Goal: Task Accomplishment & Management: Manage account settings

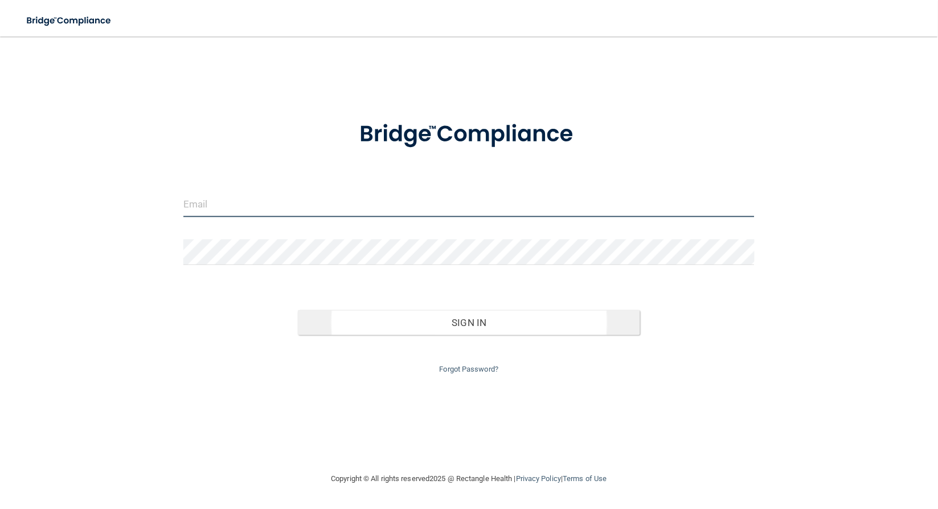
type input "[EMAIL_ADDRESS][DOMAIN_NAME]"
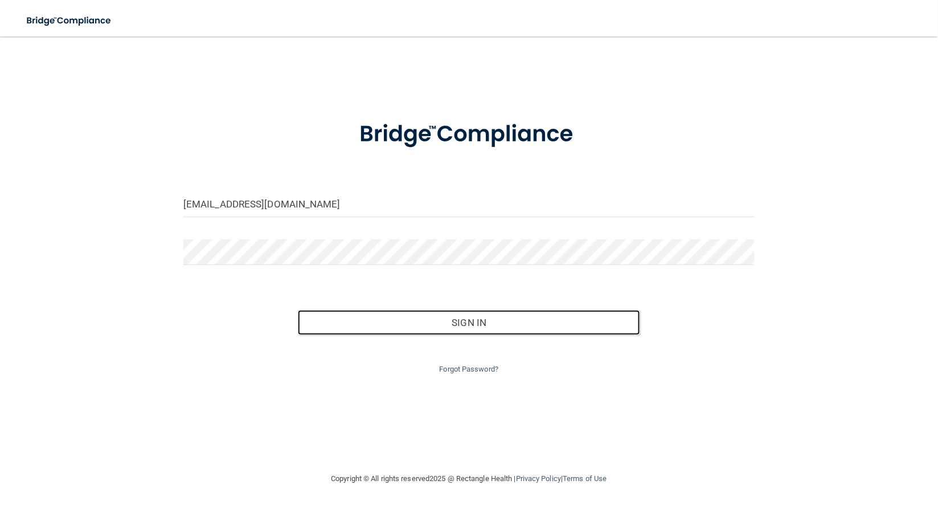
drag, startPoint x: 493, startPoint y: 313, endPoint x: 477, endPoint y: 308, distance: 16.9
click at [493, 313] on button "Sign In" at bounding box center [469, 322] width 343 height 25
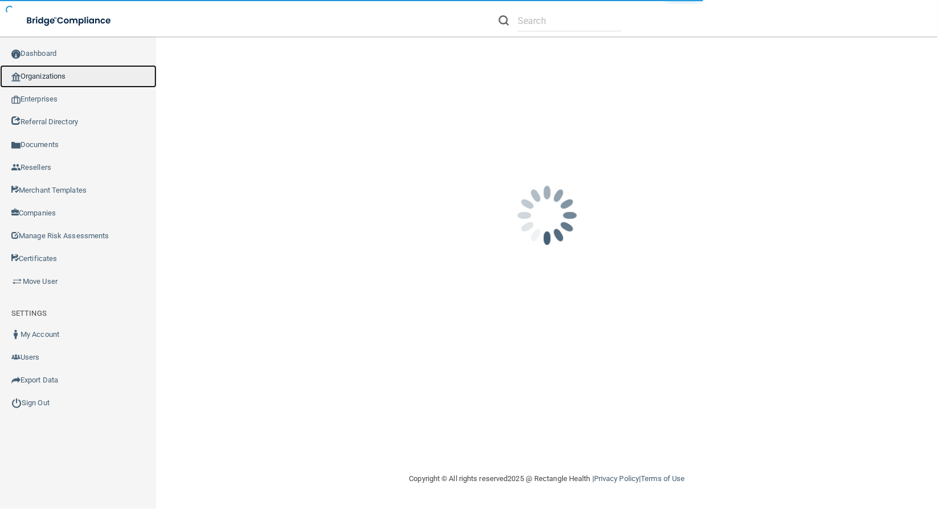
click at [51, 70] on link "Organizations" at bounding box center [78, 76] width 157 height 23
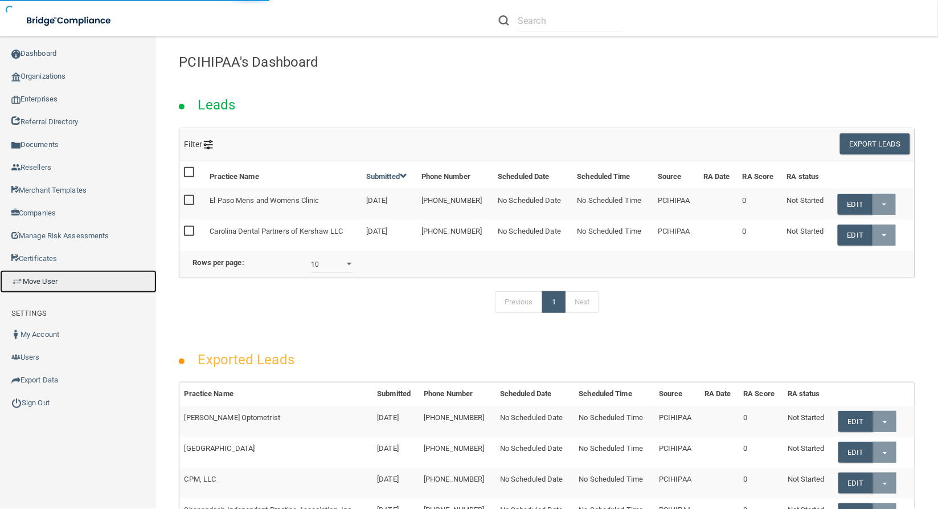
click at [59, 275] on link "Move User" at bounding box center [78, 281] width 157 height 23
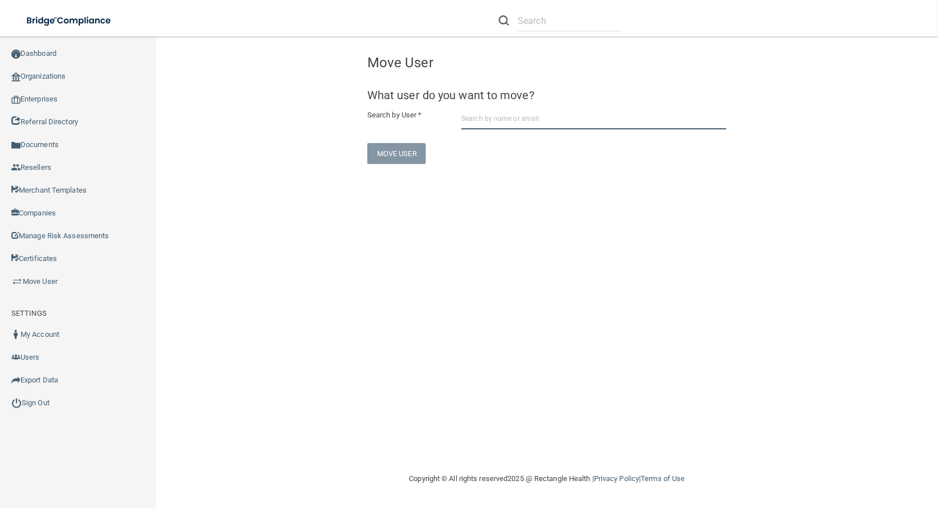
click at [603, 112] on input "text" at bounding box center [595, 118] width 266 height 21
paste input "[EMAIL_ADDRESS][DOMAIN_NAME]"
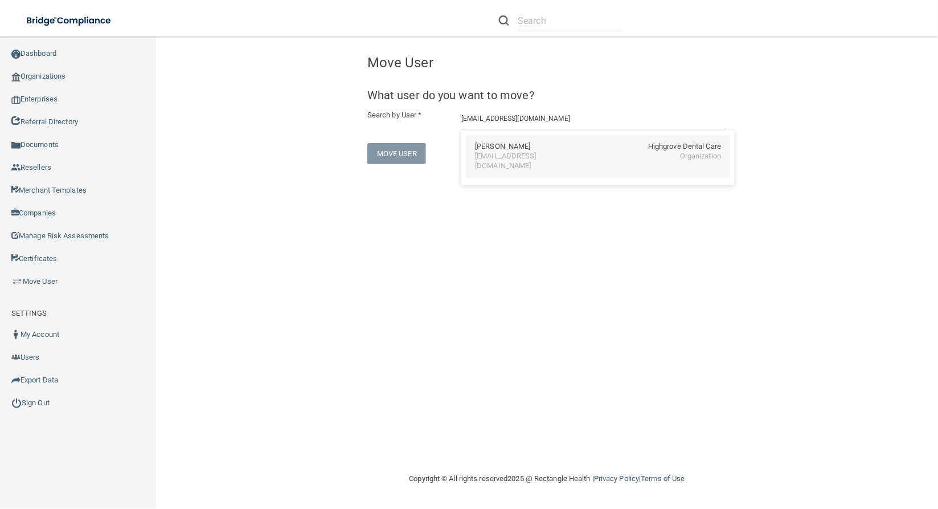
click at [573, 144] on div "Mary Lor Highgrove Dental Care" at bounding box center [598, 147] width 246 height 10
type input "Mary Lor"
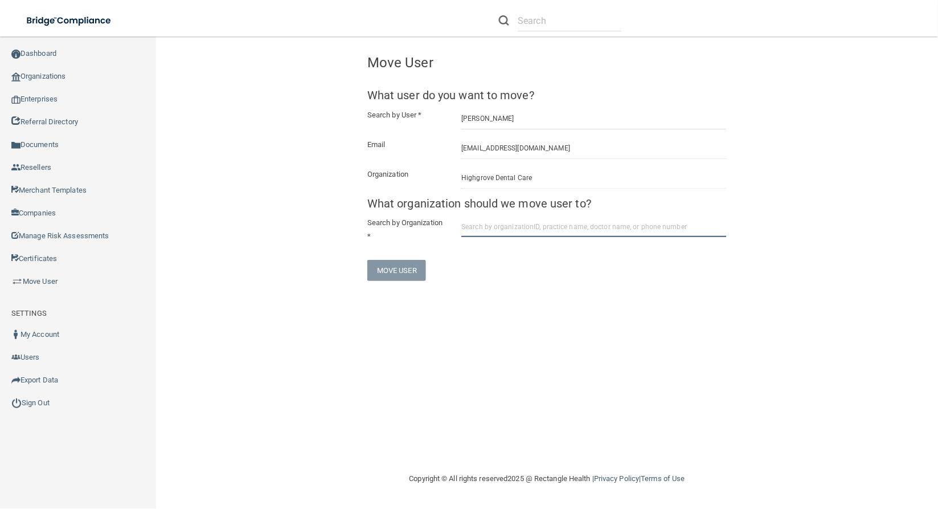
click at [536, 230] on input "text" at bounding box center [595, 226] width 266 height 21
paste input "PARKSIDE DENTAL PC"
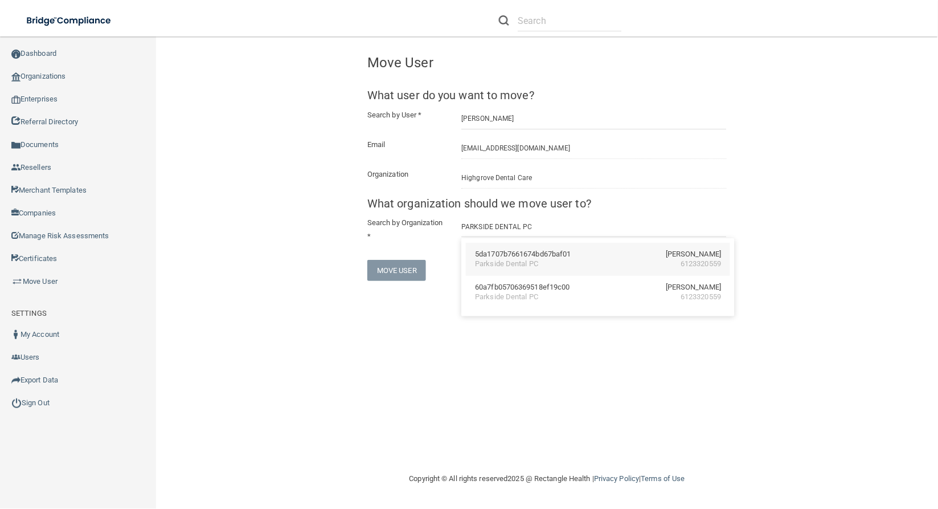
click at [549, 250] on div "5da1707b7661674bd67baf01" at bounding box center [523, 255] width 96 height 10
type input "Parkside Dental PC"
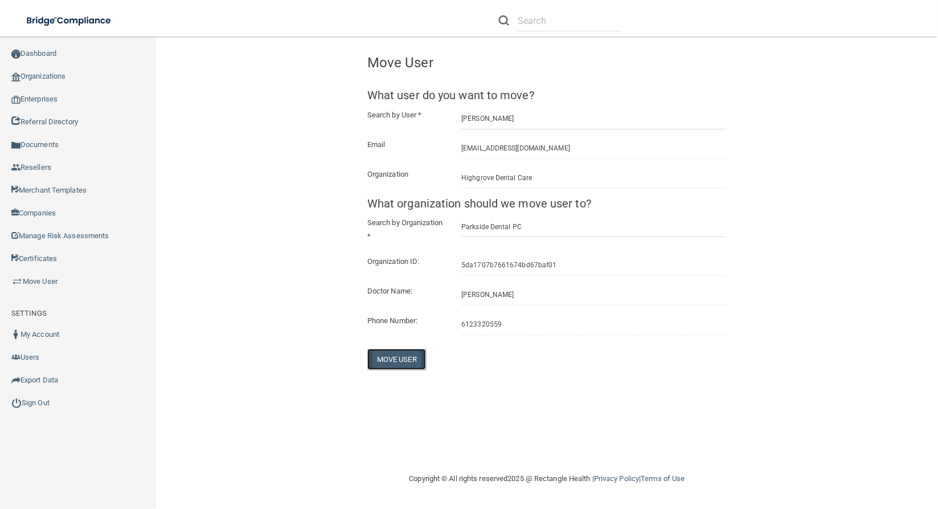
click at [397, 360] on button "Move User" at bounding box center [397, 359] width 59 height 21
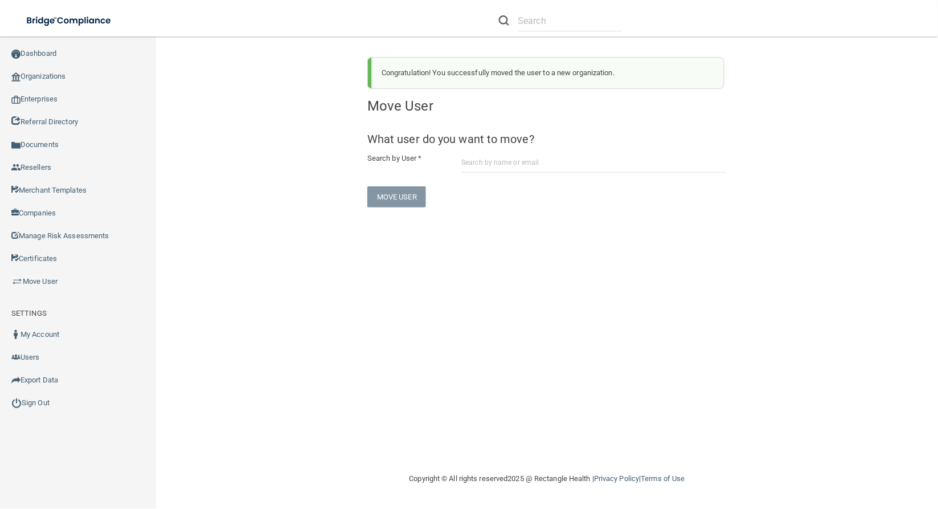
drag, startPoint x: 632, startPoint y: 77, endPoint x: 383, endPoint y: 73, distance: 249.0
click at [383, 73] on div "Congratulation! You successfully moved the user to a new organization." at bounding box center [548, 73] width 353 height 32
copy div "Congratulation! You successfully moved the user to a new organization."
drag, startPoint x: 565, startPoint y: 268, endPoint x: 572, endPoint y: 267, distance: 7.0
click at [572, 267] on div "Congratulation! You successfully moved the user to a new organization. Move Use…" at bounding box center [547, 254] width 737 height 413
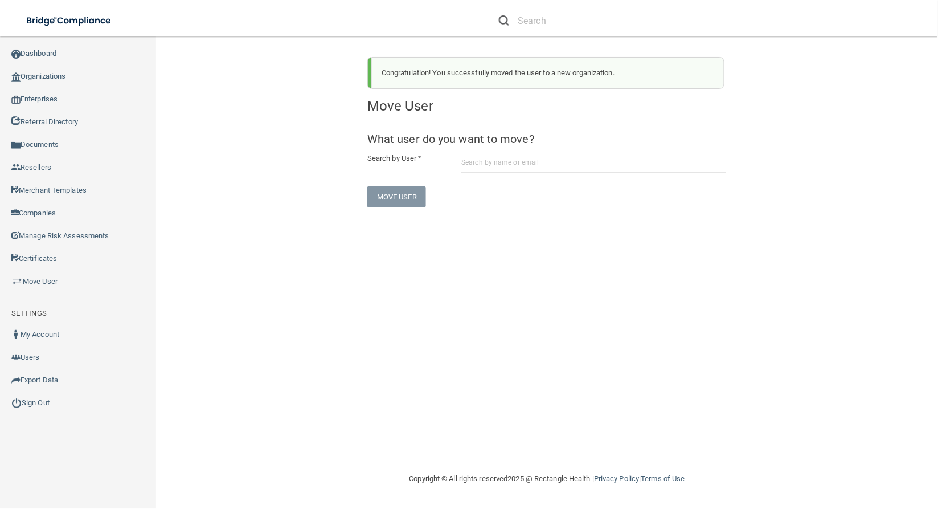
click at [277, 31] on div "Toggle navigation" at bounding box center [195, 20] width 391 height 41
click at [311, 99] on div "Congratulation! You successfully moved the user to a new organization. Move Use…" at bounding box center [547, 128] width 754 height 160
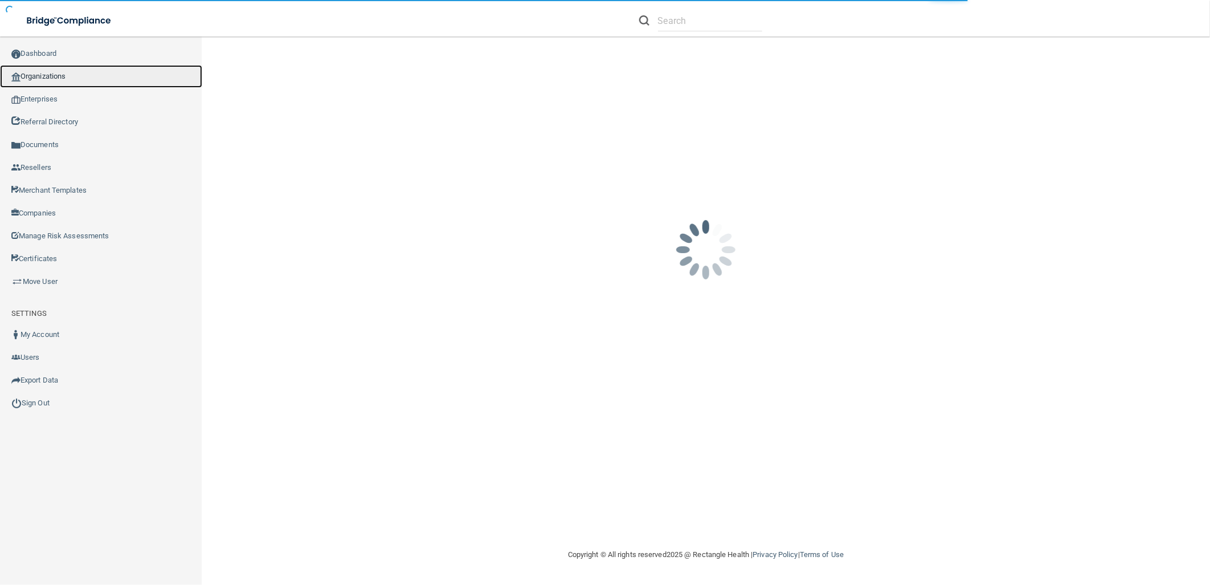
click at [38, 68] on link "Organizations" at bounding box center [101, 76] width 202 height 23
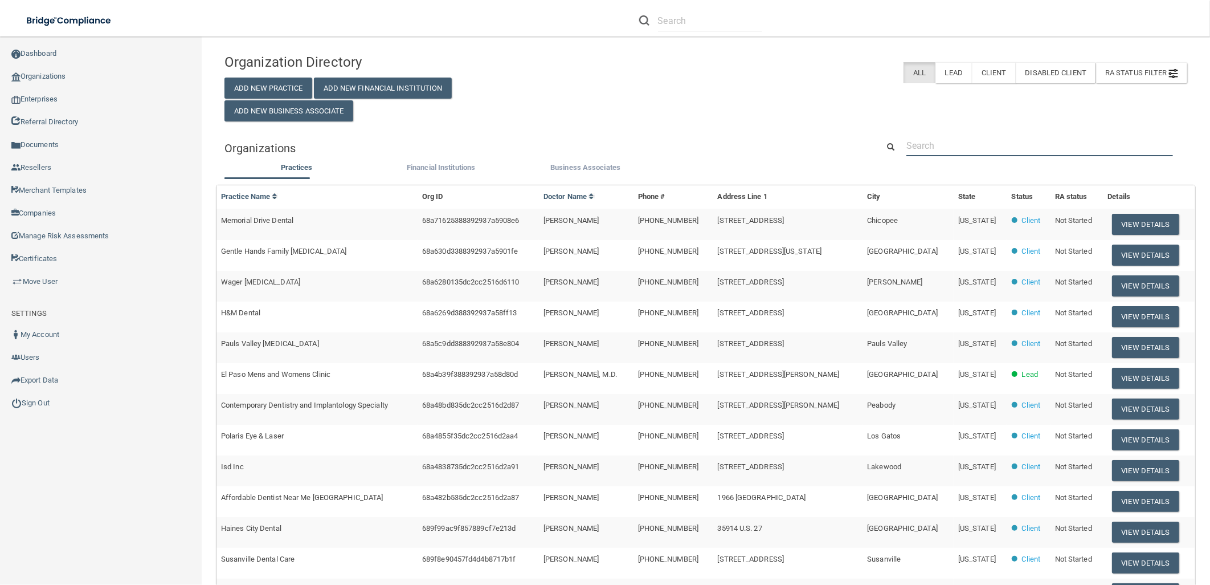
click at [952, 140] on input "text" at bounding box center [1040, 145] width 267 height 21
paste input "PARKSIDE DENTAL PC"
type input "PARKSIDE DENTAL PC"
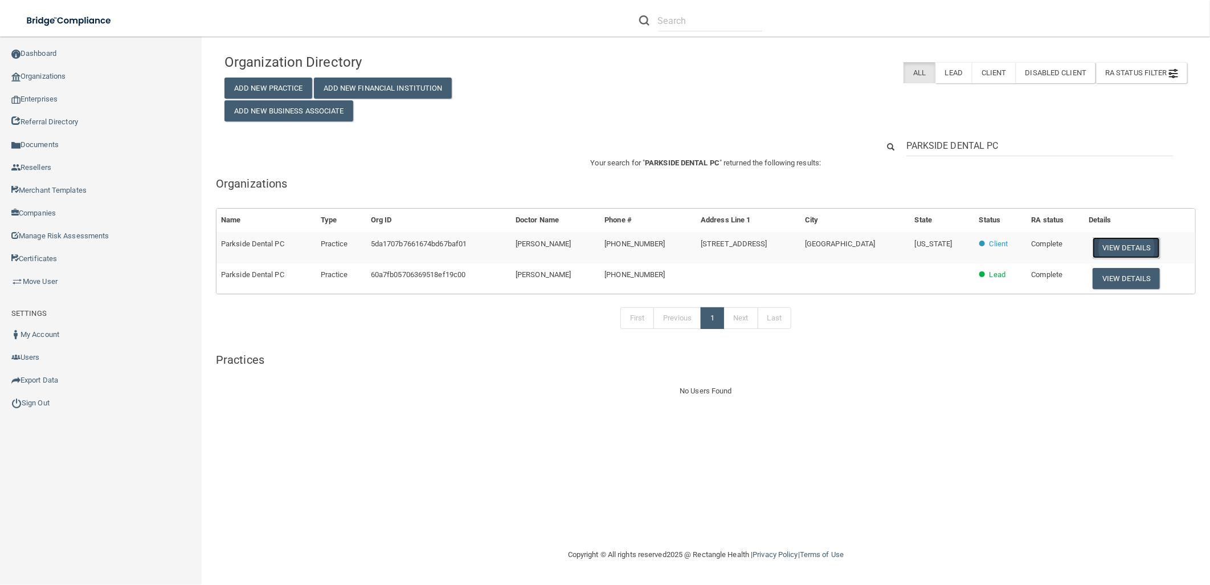
click at [1115, 243] on button "View Details" at bounding box center [1126, 247] width 67 height 21
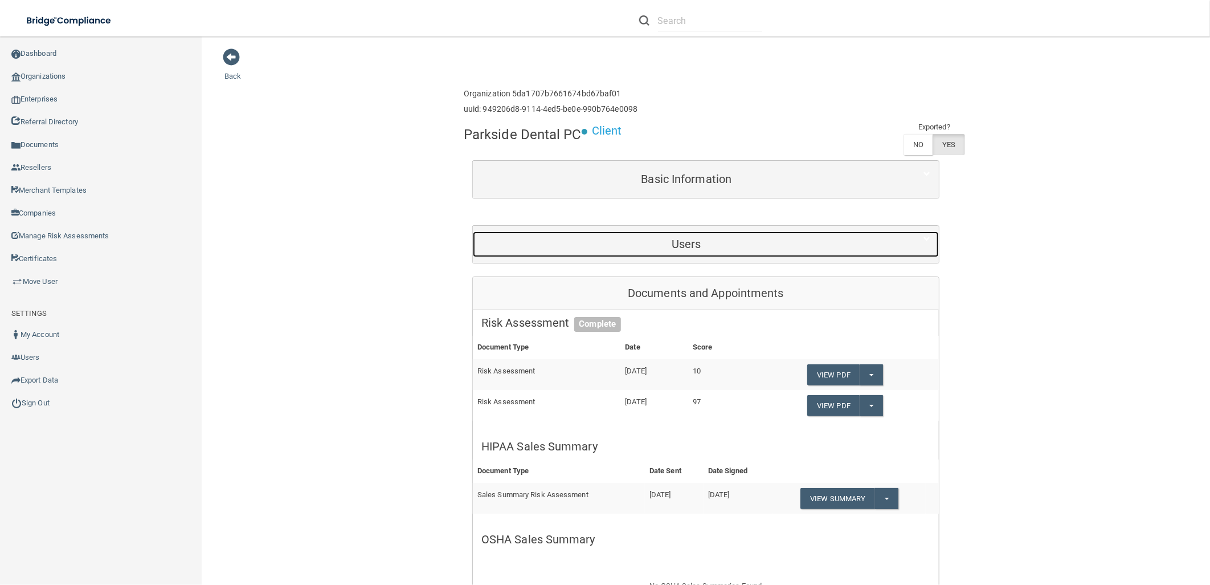
click at [730, 241] on h5 "Users" at bounding box center [686, 244] width 410 height 13
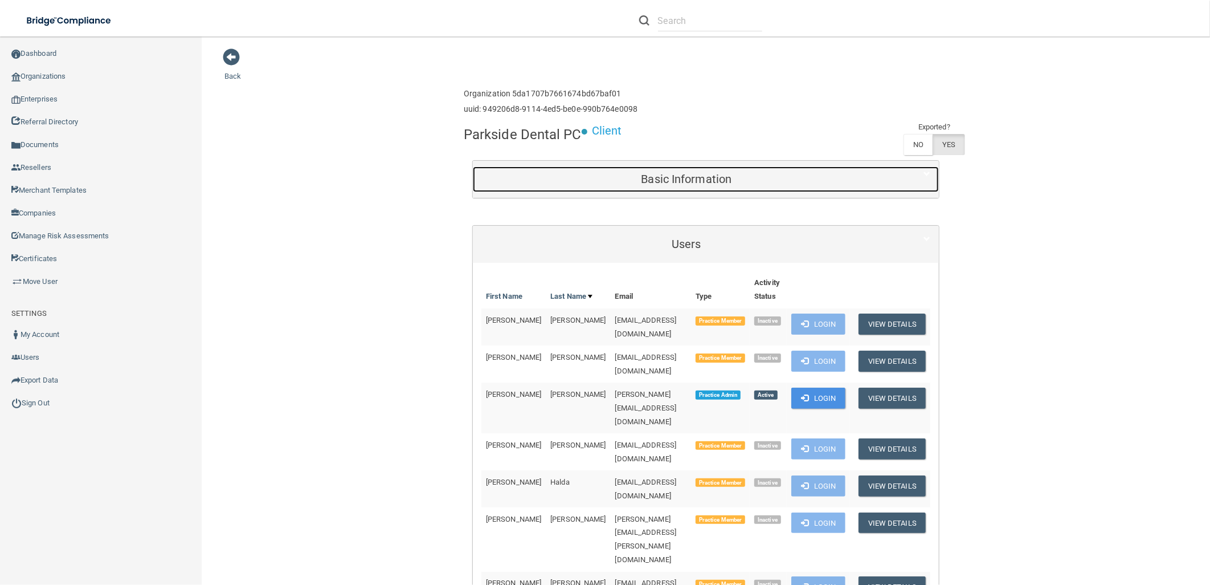
click at [579, 173] on h5 "Basic Information" at bounding box center [686, 179] width 410 height 13
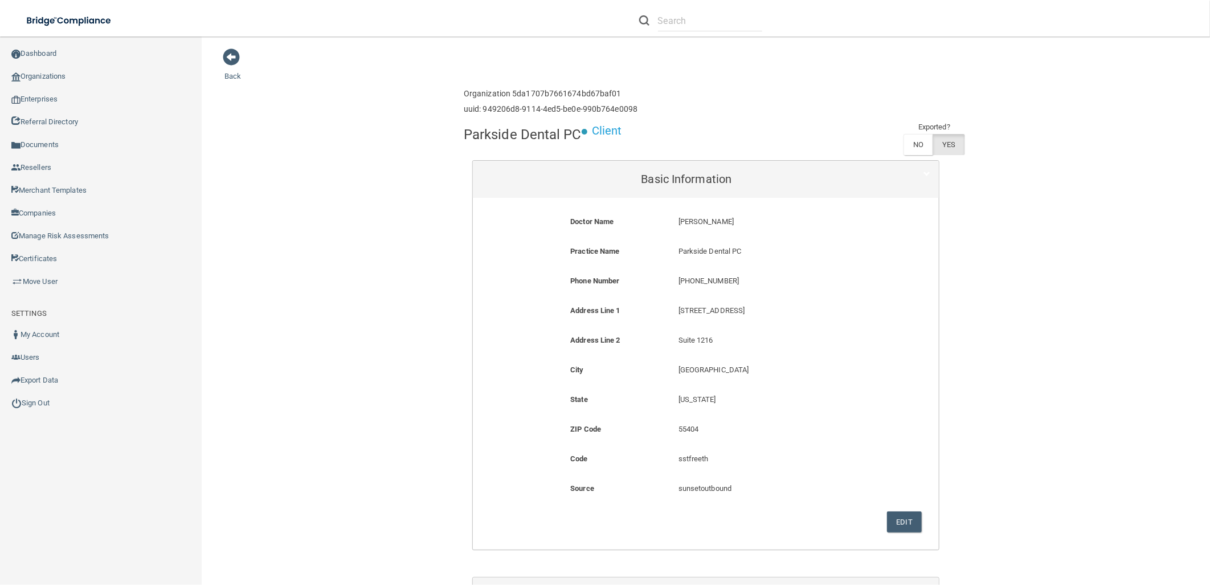
click at [235, 72] on link "Back" at bounding box center [232, 69] width 17 height 22
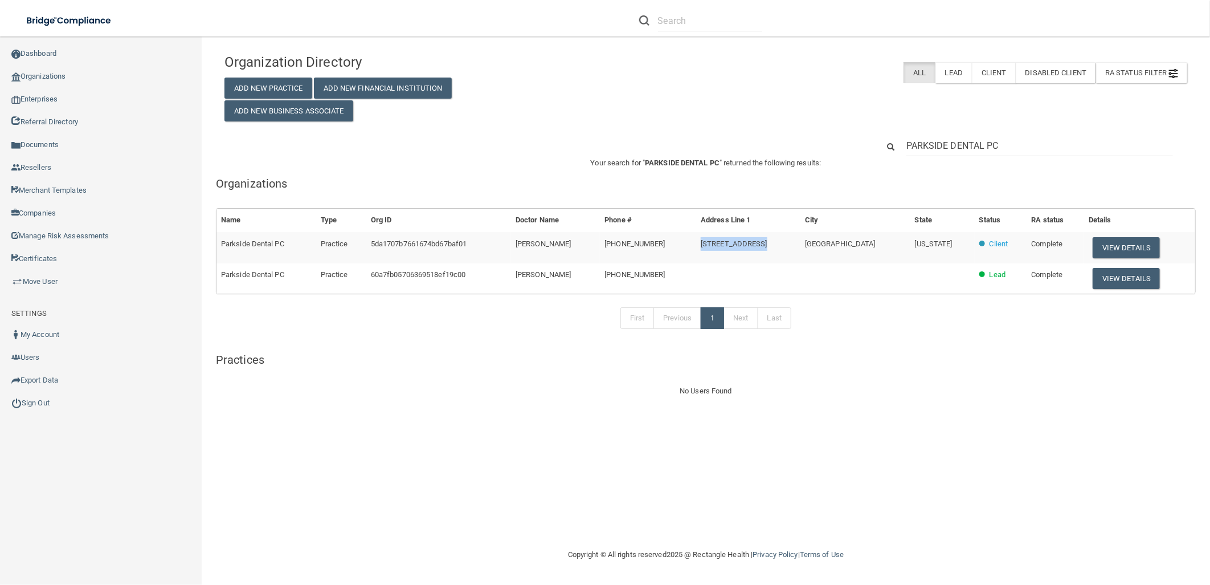
drag, startPoint x: 792, startPoint y: 250, endPoint x: 719, endPoint y: 247, distance: 73.6
click at [719, 247] on tr "Parkside Dental PC Practice 5da1707b7661674bd67baf01 [PERSON_NAME] [PHONE_NUMBE…" at bounding box center [706, 247] width 979 height 31
copy tr "[STREET_ADDRESS]"
click at [574, 232] on td "[PERSON_NAME]" at bounding box center [555, 247] width 89 height 31
drag, startPoint x: 606, startPoint y: 238, endPoint x: 568, endPoint y: 242, distance: 37.8
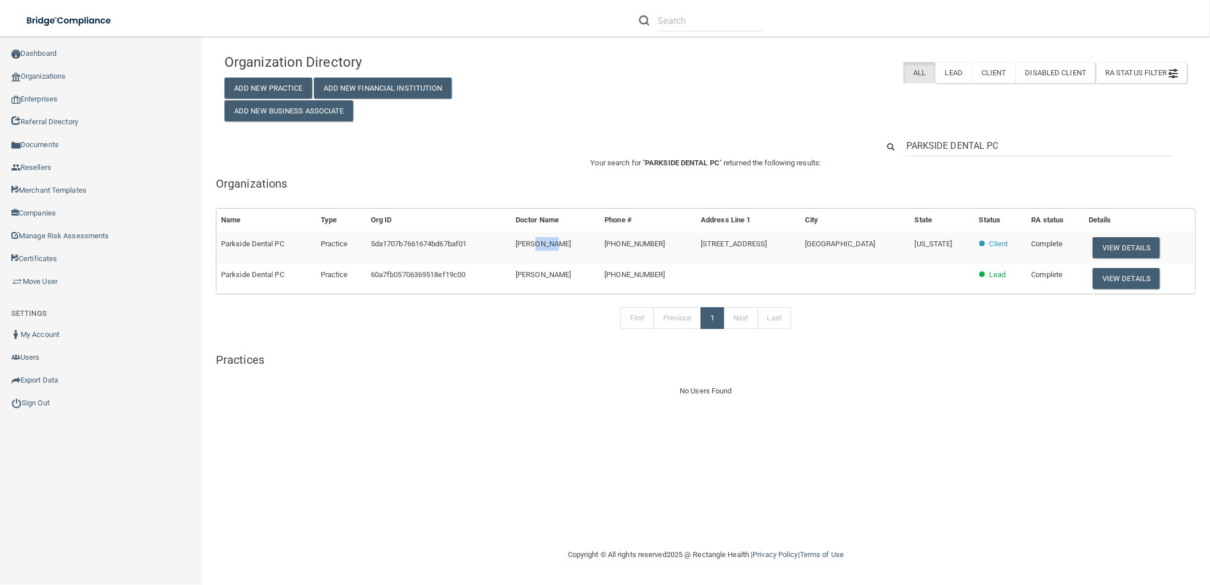
click at [568, 242] on td "[PERSON_NAME]" at bounding box center [555, 247] width 89 height 31
drag, startPoint x: 568, startPoint y: 242, endPoint x: 693, endPoint y: 253, distance: 125.3
click at [693, 253] on td "[PHONE_NUMBER]" at bounding box center [648, 247] width 96 height 31
drag, startPoint x: 708, startPoint y: 243, endPoint x: 628, endPoint y: 244, distance: 80.3
click at [628, 244] on tr "Parkside Dental PC Practice 5da1707b7661674bd67baf01 [PERSON_NAME] [PHONE_NUMBE…" at bounding box center [706, 247] width 979 height 31
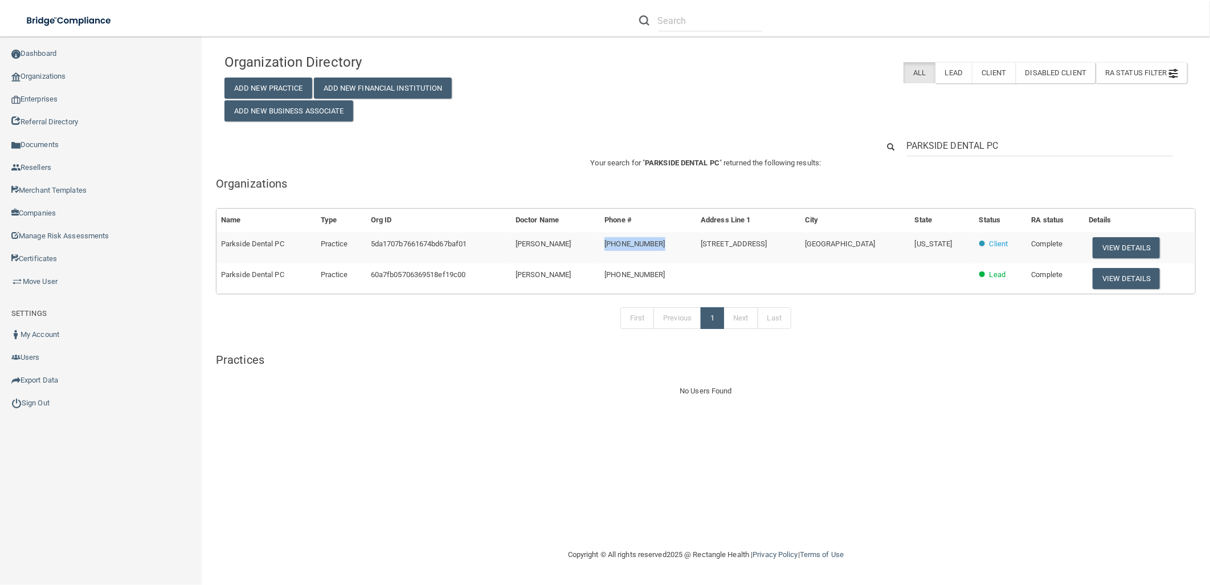
copy tr "[PHONE_NUMBER]"
click at [1115, 240] on button "View Details" at bounding box center [1126, 247] width 67 height 21
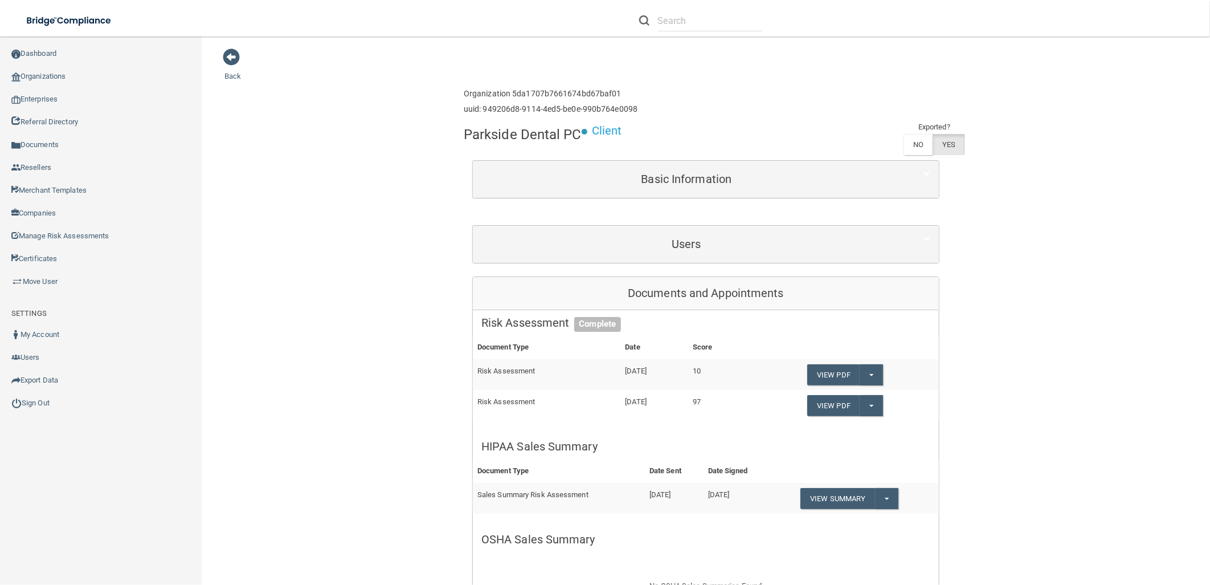
click at [646, 228] on div "Users" at bounding box center [706, 244] width 466 height 37
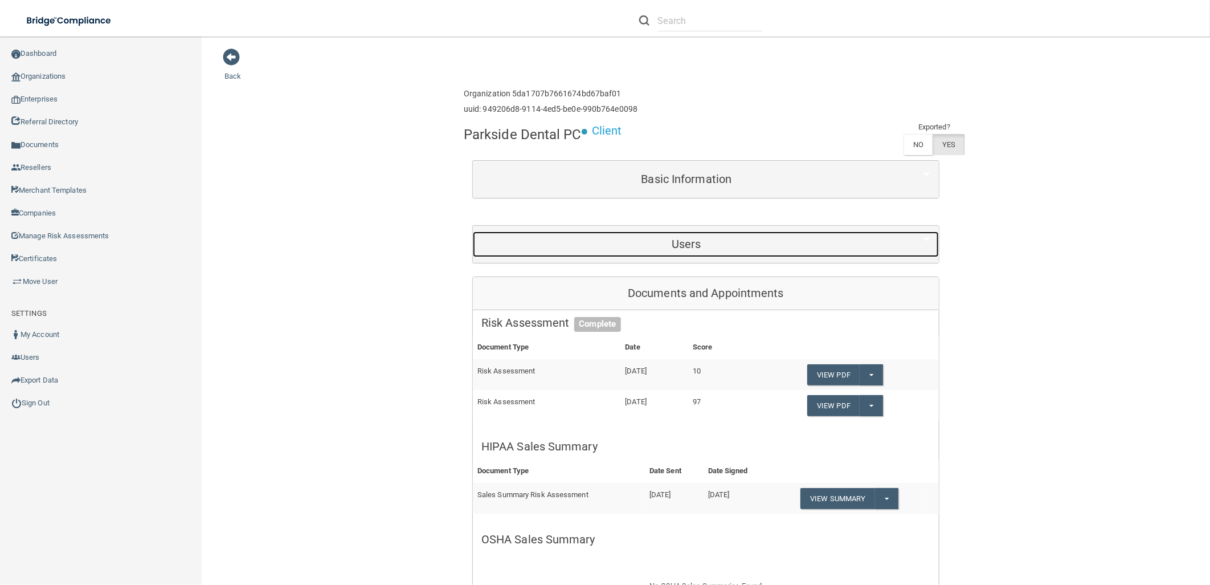
click at [645, 234] on div "Users" at bounding box center [686, 244] width 427 height 26
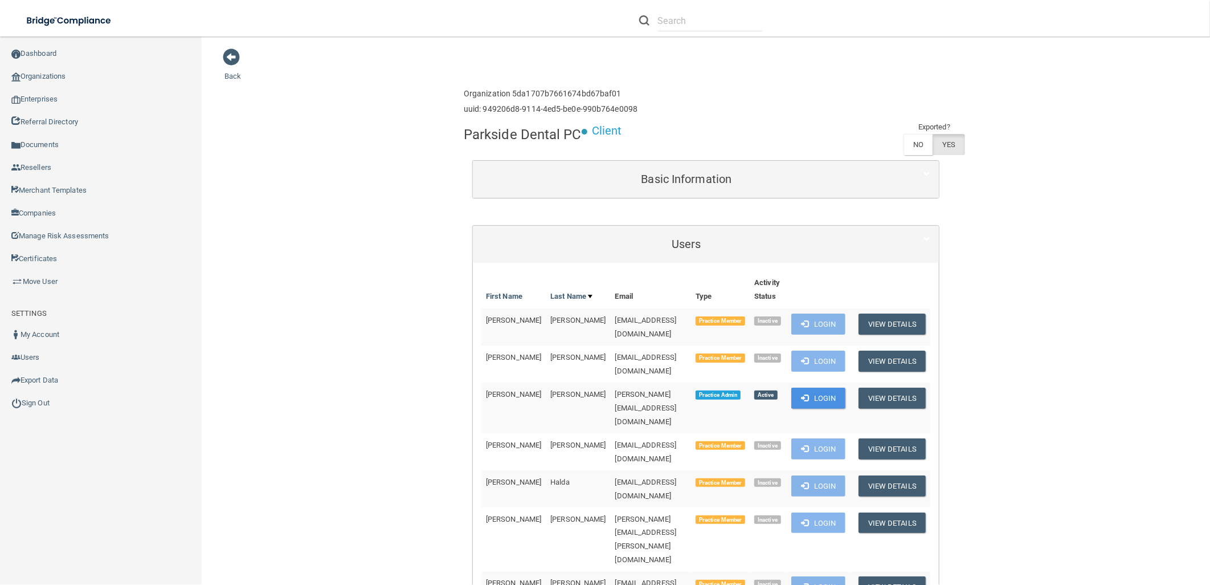
click at [1182, 71] on main "Back Enterprise » Organization 5da1707b7661674bd67baf01 uuid: 949206d8-9114-4ed…" at bounding box center [706, 310] width 1009 height 548
drag, startPoint x: 508, startPoint y: 382, endPoint x: 480, endPoint y: 381, distance: 28.0
click at [481, 382] on td "[PERSON_NAME]" at bounding box center [513, 407] width 64 height 51
copy span "[PERSON_NAME]"
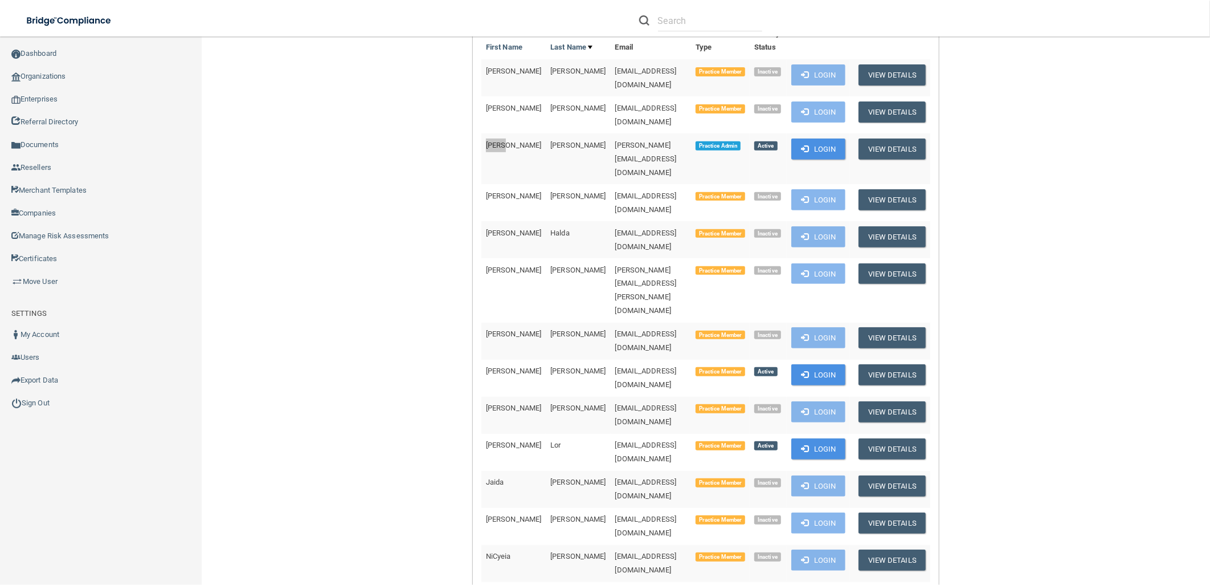
scroll to position [253, 0]
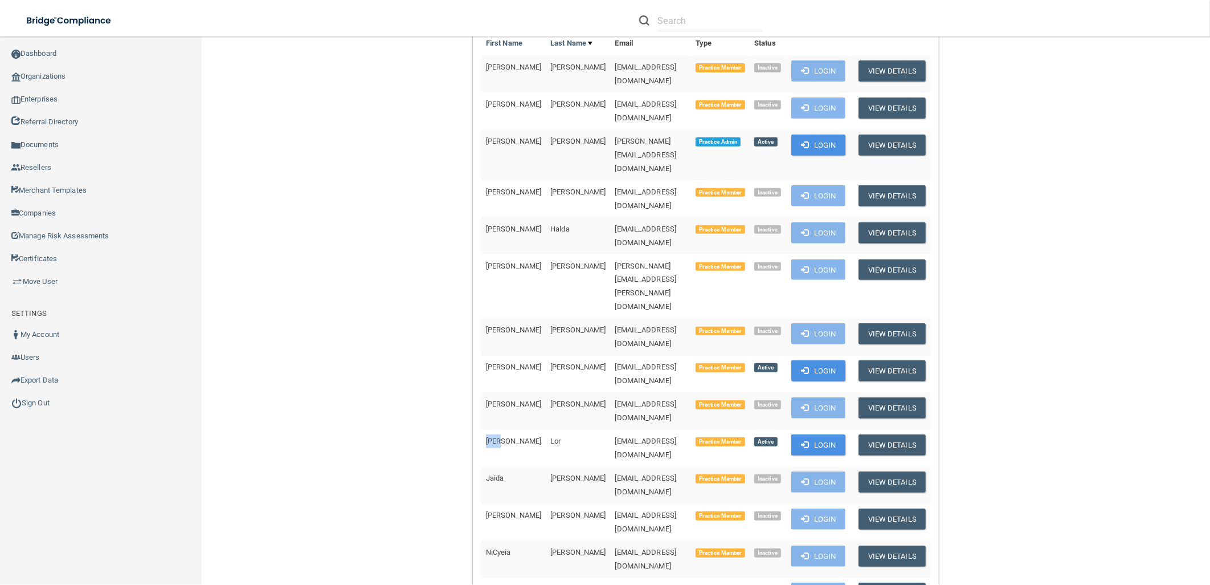
drag, startPoint x: 500, startPoint y: 344, endPoint x: 481, endPoint y: 346, distance: 18.9
click at [481, 430] on td "[PERSON_NAME]" at bounding box center [513, 448] width 64 height 37
copy span "[PERSON_NAME]"
drag, startPoint x: 300, startPoint y: 118, endPoint x: 360, endPoint y: 26, distance: 110.0
